Goal: Transaction & Acquisition: Book appointment/travel/reservation

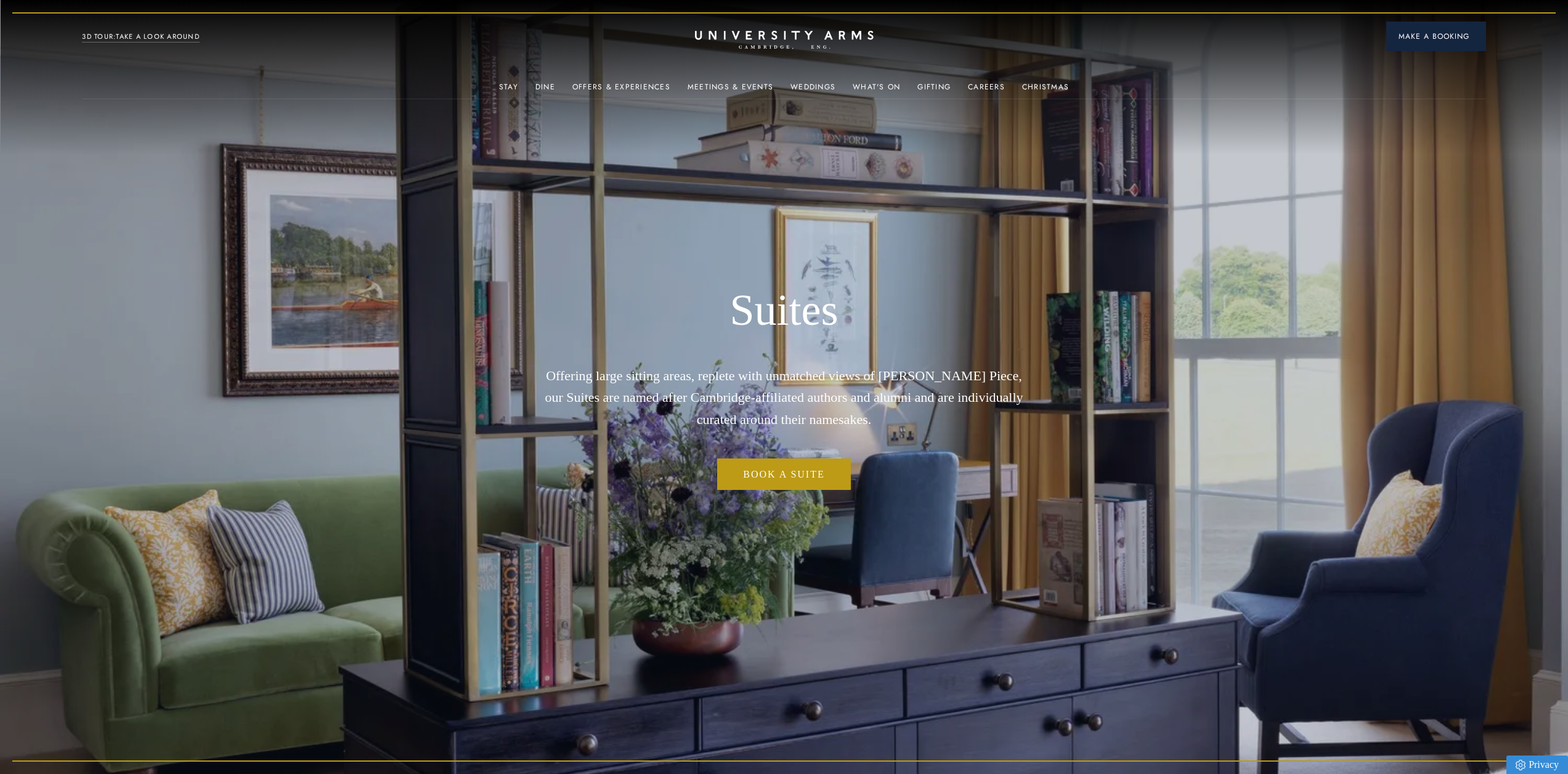
click at [1446, 40] on span "Make a Booking" at bounding box center [1435, 36] width 75 height 11
click at [1435, 75] on icon at bounding box center [1436, 70] width 19 height 19
click at [1441, 34] on span "Make a Booking" at bounding box center [1435, 36] width 75 height 11
click at [99, 30] on div "3D TOUR:TAKE A LOOK AROUND" at bounding box center [140, 36] width 117 height 15
click at [97, 42] on link "3D TOUR:TAKE A LOOK AROUND" at bounding box center [140, 37] width 117 height 11
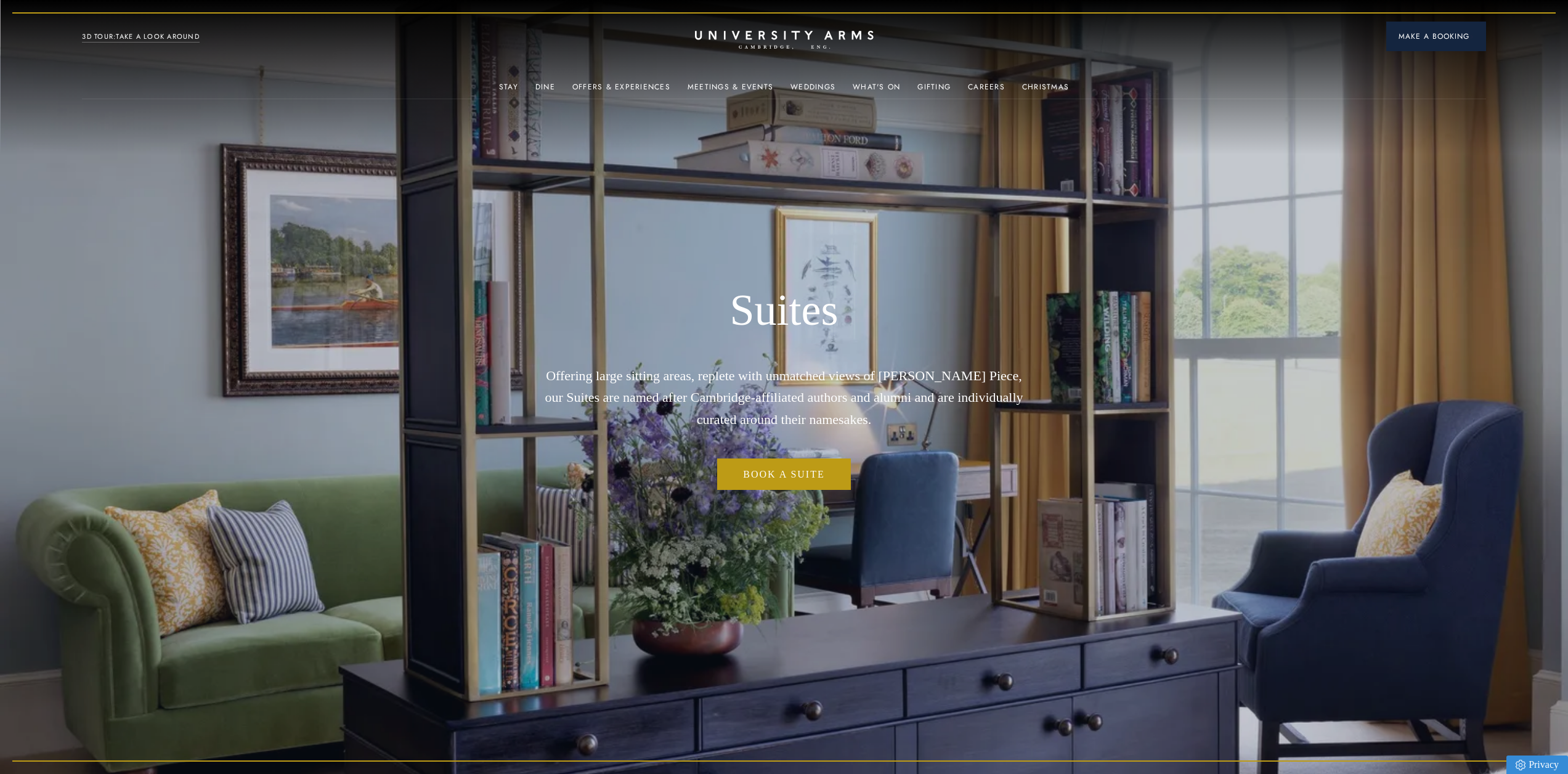
click at [1432, 41] on span "Make a Booking" at bounding box center [1435, 36] width 75 height 11
click at [1437, 77] on icon at bounding box center [1436, 70] width 19 height 19
